Goal: Obtain resource: Obtain resource

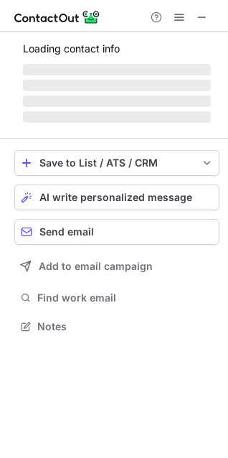
scroll to position [348, 228]
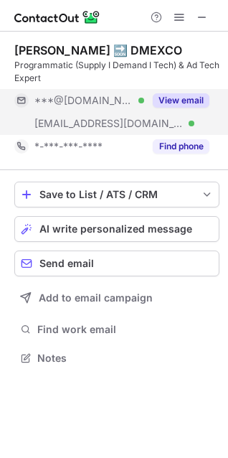
click at [200, 96] on button "View email" at bounding box center [181, 100] width 57 height 14
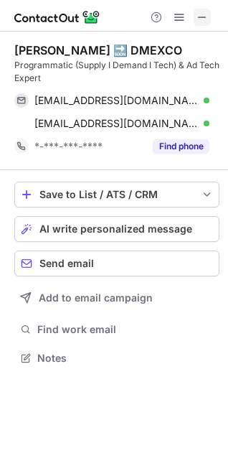
click at [209, 18] on button at bounding box center [202, 17] width 17 height 17
